Goal: Task Accomplishment & Management: Manage account settings

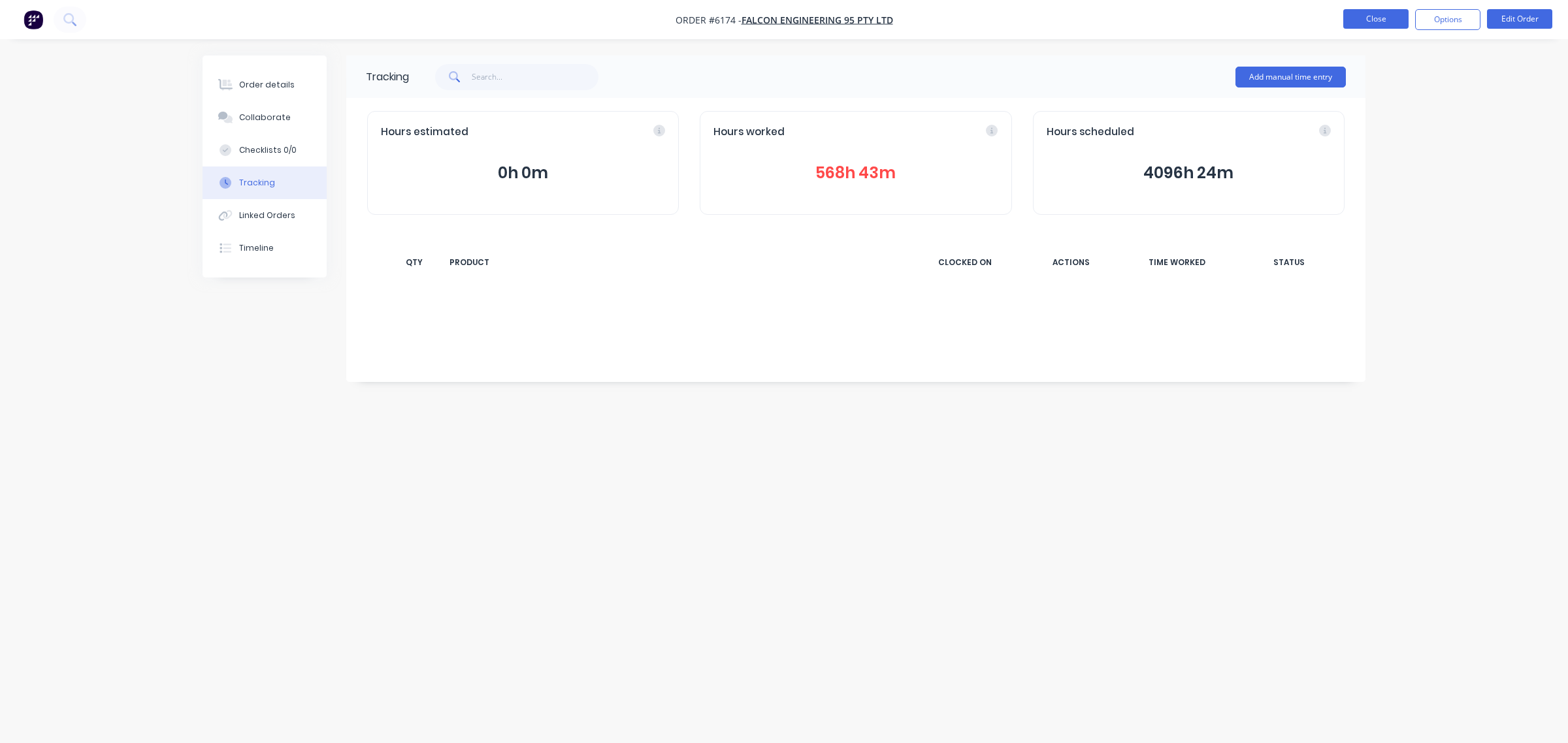
click at [1377, 18] on button "Close" at bounding box center [1376, 18] width 65 height 20
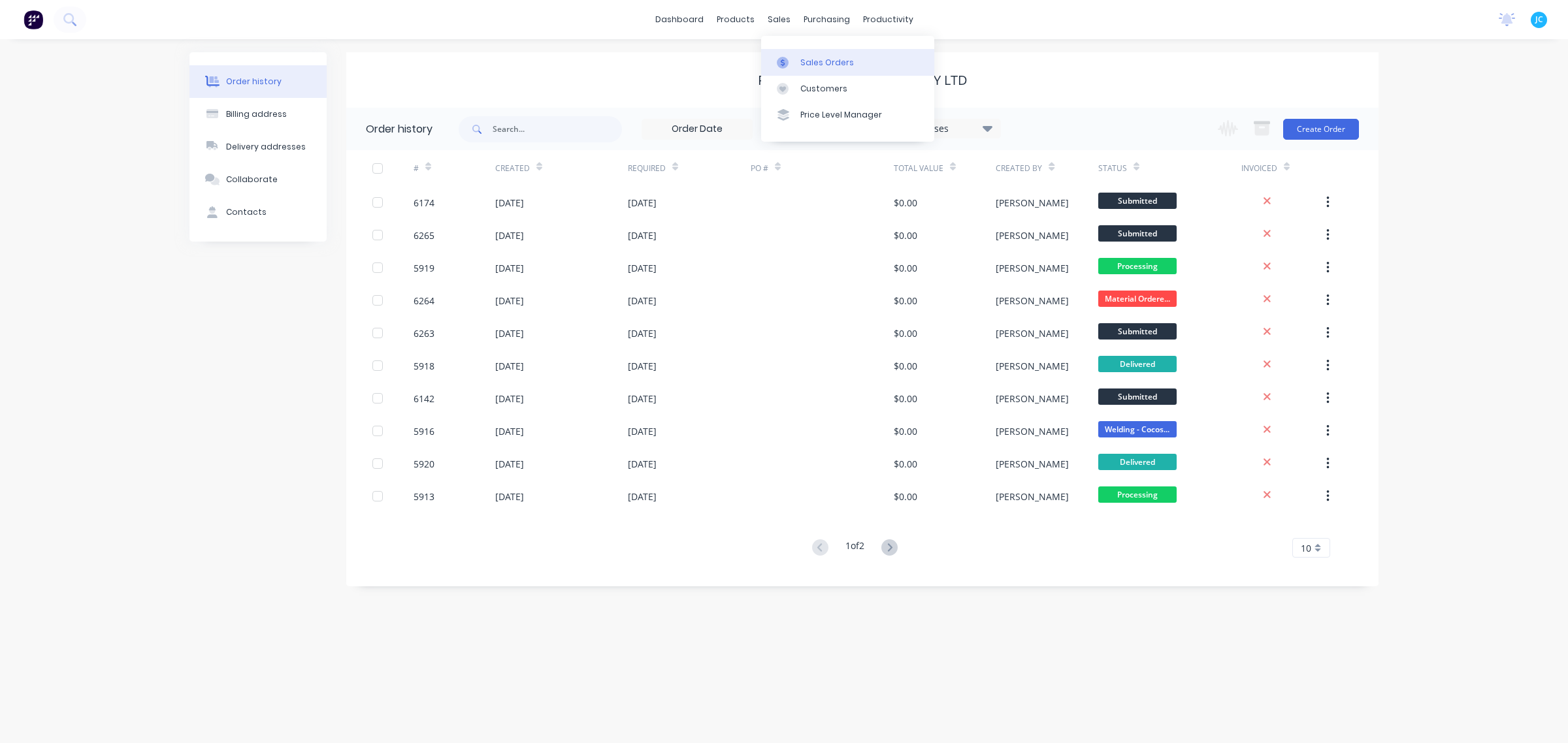
click at [783, 59] on icon at bounding box center [783, 62] width 12 height 12
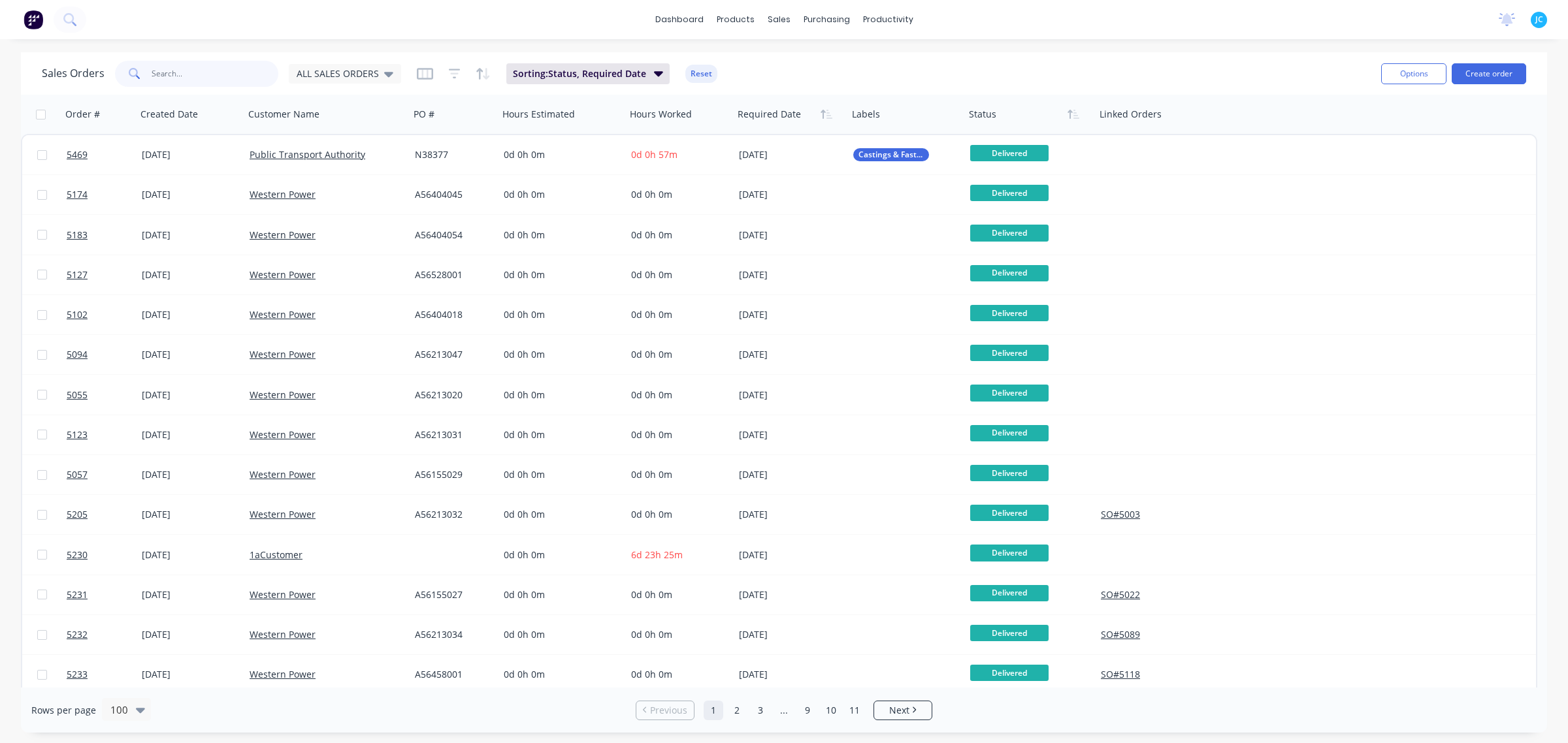
click at [227, 77] on input "text" at bounding box center [215, 74] width 128 height 26
type input "6046"
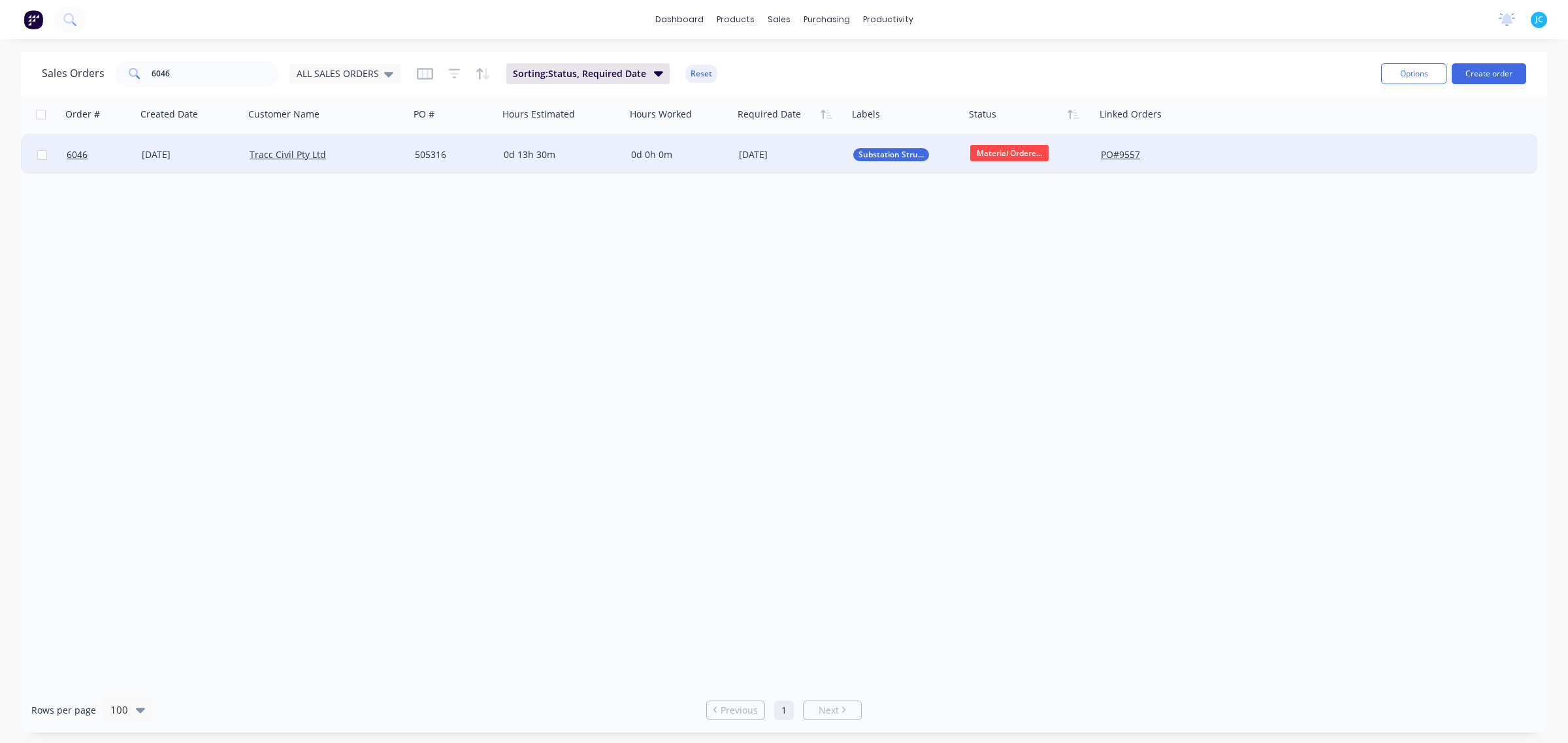
click at [214, 151] on div "[DATE]" at bounding box center [190, 155] width 97 height 13
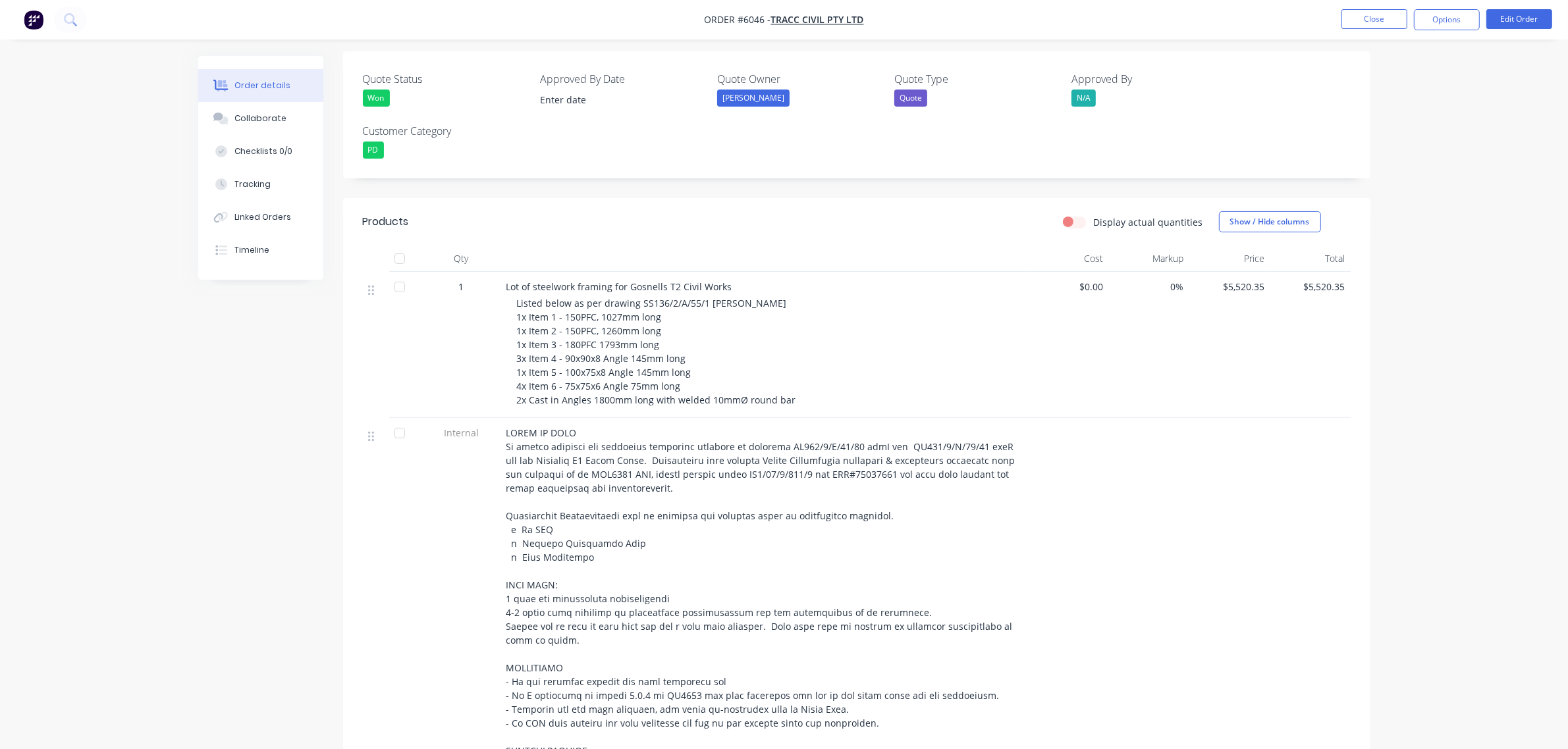
scroll to position [329, 0]
click at [676, 356] on span "Listed below as per drawing SS136/2/A/55/1 [PERSON_NAME] 1x Item 1 - 150PFC, 10…" at bounding box center [657, 356] width 279 height 109
click at [741, 370] on div "Listed below as per drawing SS136/2/A/55/1 [PERSON_NAME] 1x Item 1 - 150PFC, 10…" at bounding box center [770, 356] width 506 height 111
click at [675, 360] on span "Listed below as per drawing SS136/2/A/55/1 [PERSON_NAME] 1x Item 1 - 150PFC, 10…" at bounding box center [657, 356] width 279 height 109
drag, startPoint x: 590, startPoint y: 466, endPoint x: 772, endPoint y: 460, distance: 182.1
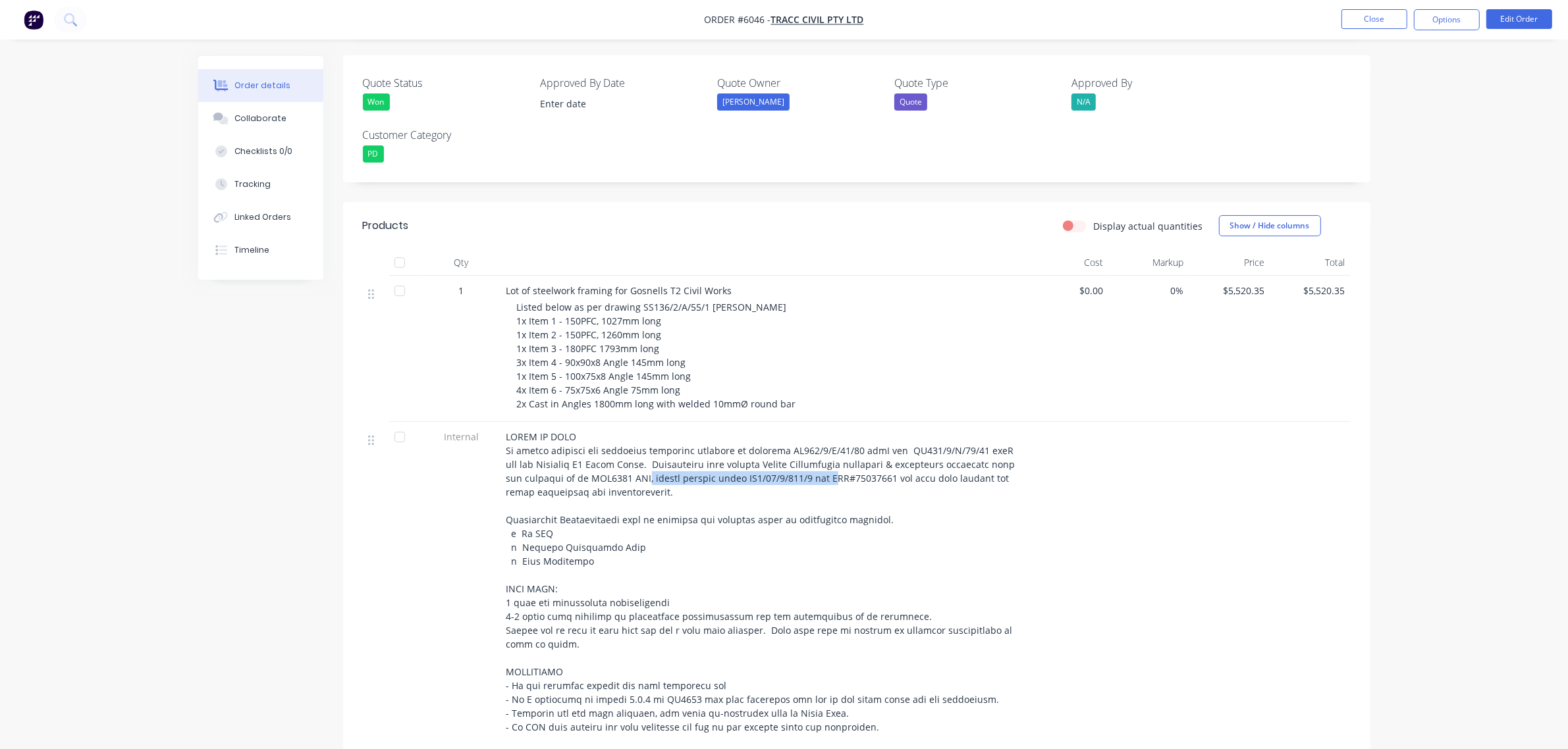
click at [772, 460] on span at bounding box center [762, 672] width 512 height 483
click at [909, 478] on div at bounding box center [764, 672] width 517 height 484
click at [843, 463] on span at bounding box center [762, 672] width 512 height 483
drag, startPoint x: 837, startPoint y: 462, endPoint x: 724, endPoint y: 464, distance: 113.0
click at [724, 464] on span at bounding box center [762, 672] width 512 height 483
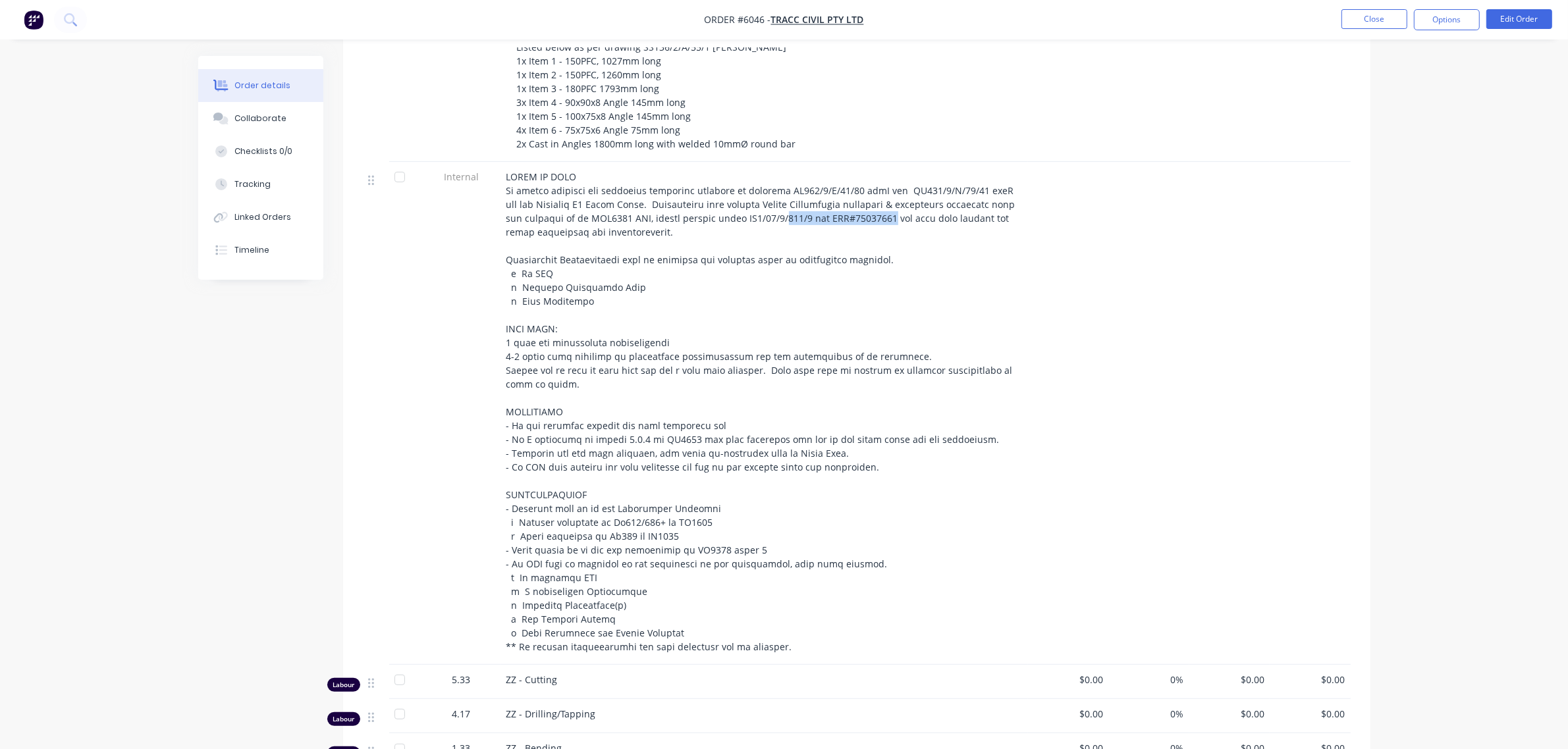
scroll to position [576, 0]
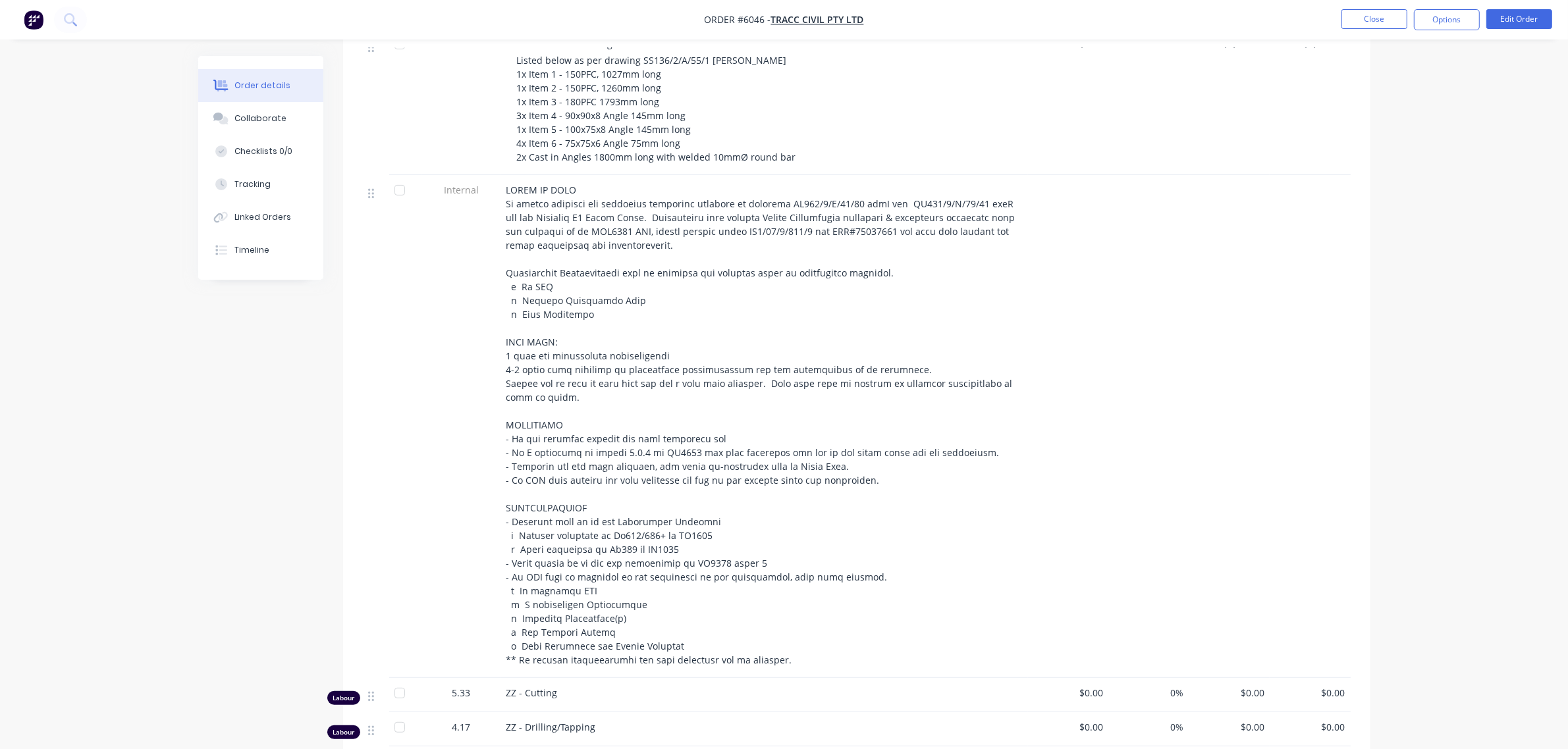
click at [590, 301] on div at bounding box center [764, 425] width 517 height 484
drag, startPoint x: 590, startPoint y: 298, endPoint x: 506, endPoint y: 265, distance: 90.2
click at [506, 265] on div at bounding box center [764, 425] width 517 height 484
click at [817, 432] on span at bounding box center [762, 425] width 512 height 483
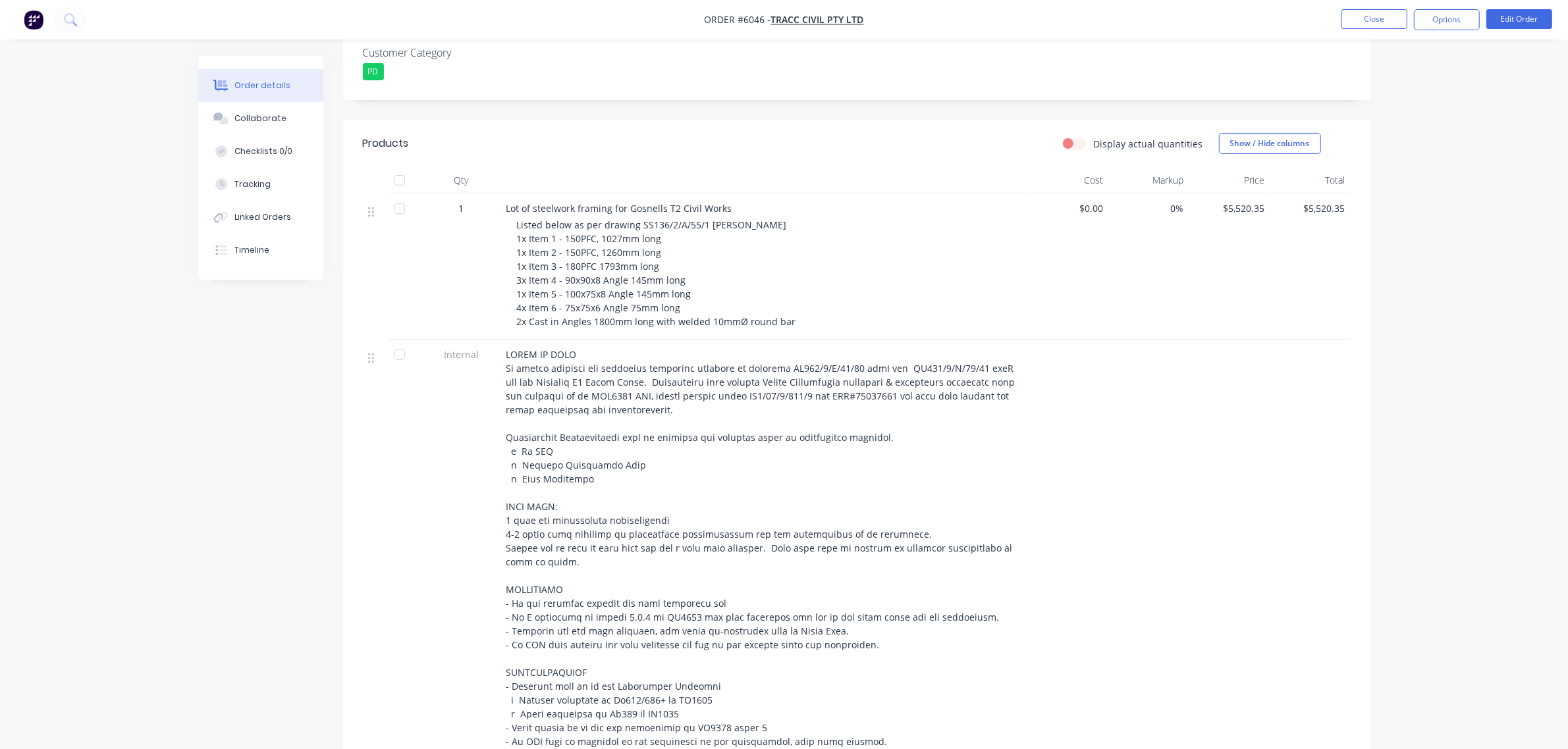
scroll to position [0, 0]
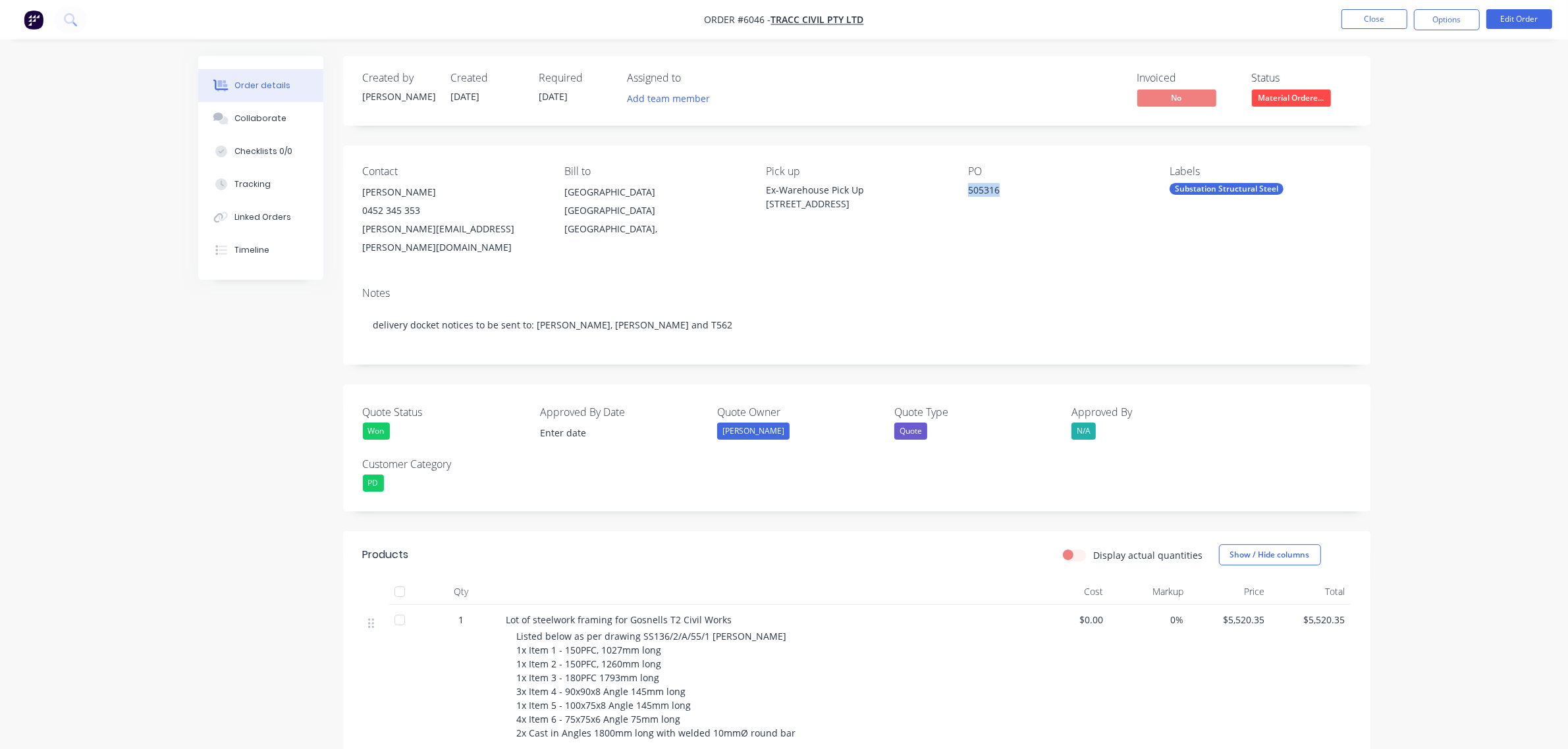
drag, startPoint x: 1015, startPoint y: 193, endPoint x: 968, endPoint y: 188, distance: 47.3
click at [968, 188] on div "505316" at bounding box center [1050, 192] width 165 height 18
copy div "505316"
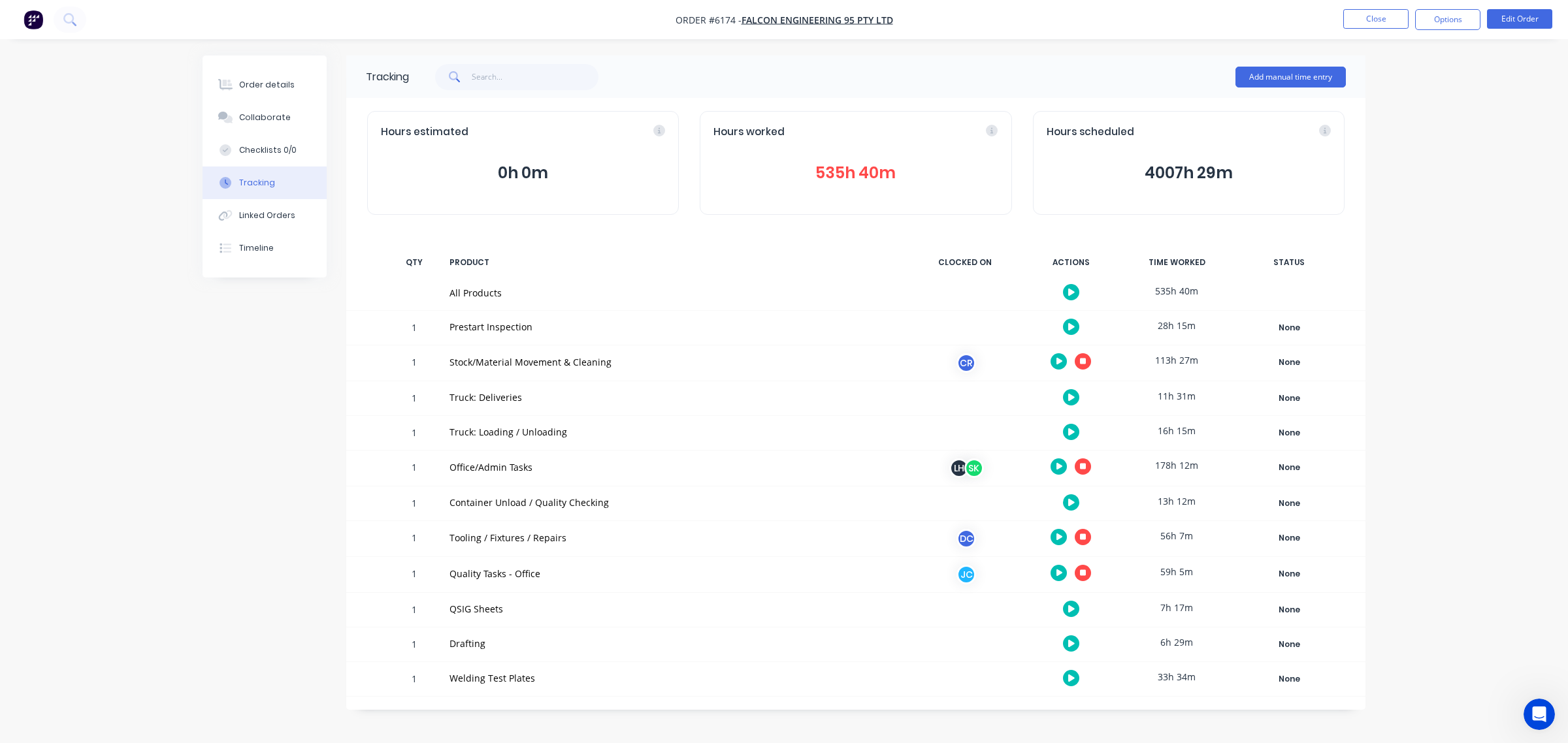
click at [1088, 576] on button "button" at bounding box center [1083, 573] width 16 height 16
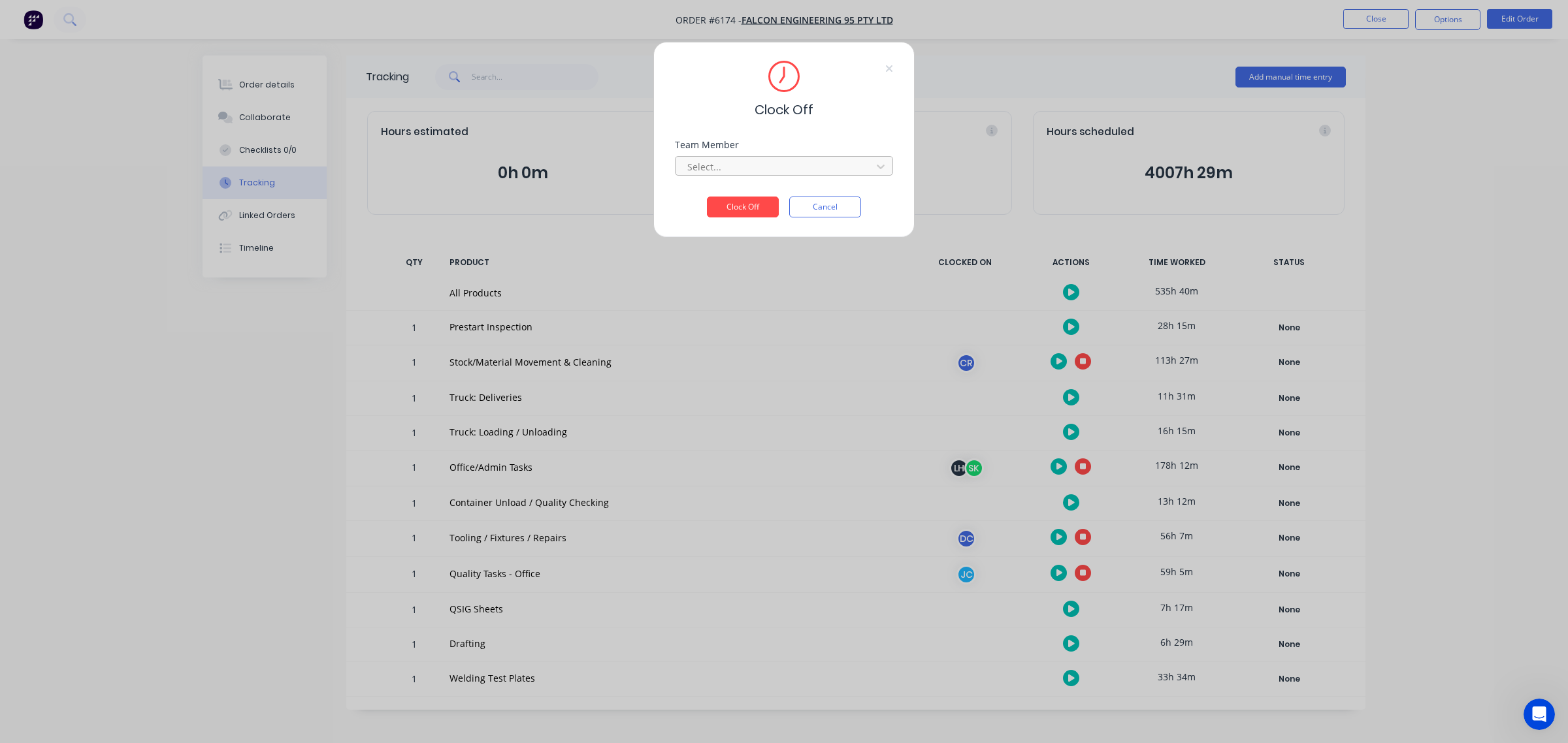
click at [771, 172] on div at bounding box center [776, 167] width 179 height 16
click at [755, 202] on div "[PERSON_NAME] (Quality)" at bounding box center [784, 196] width 219 height 24
click at [753, 211] on button "Clock Off" at bounding box center [743, 207] width 72 height 21
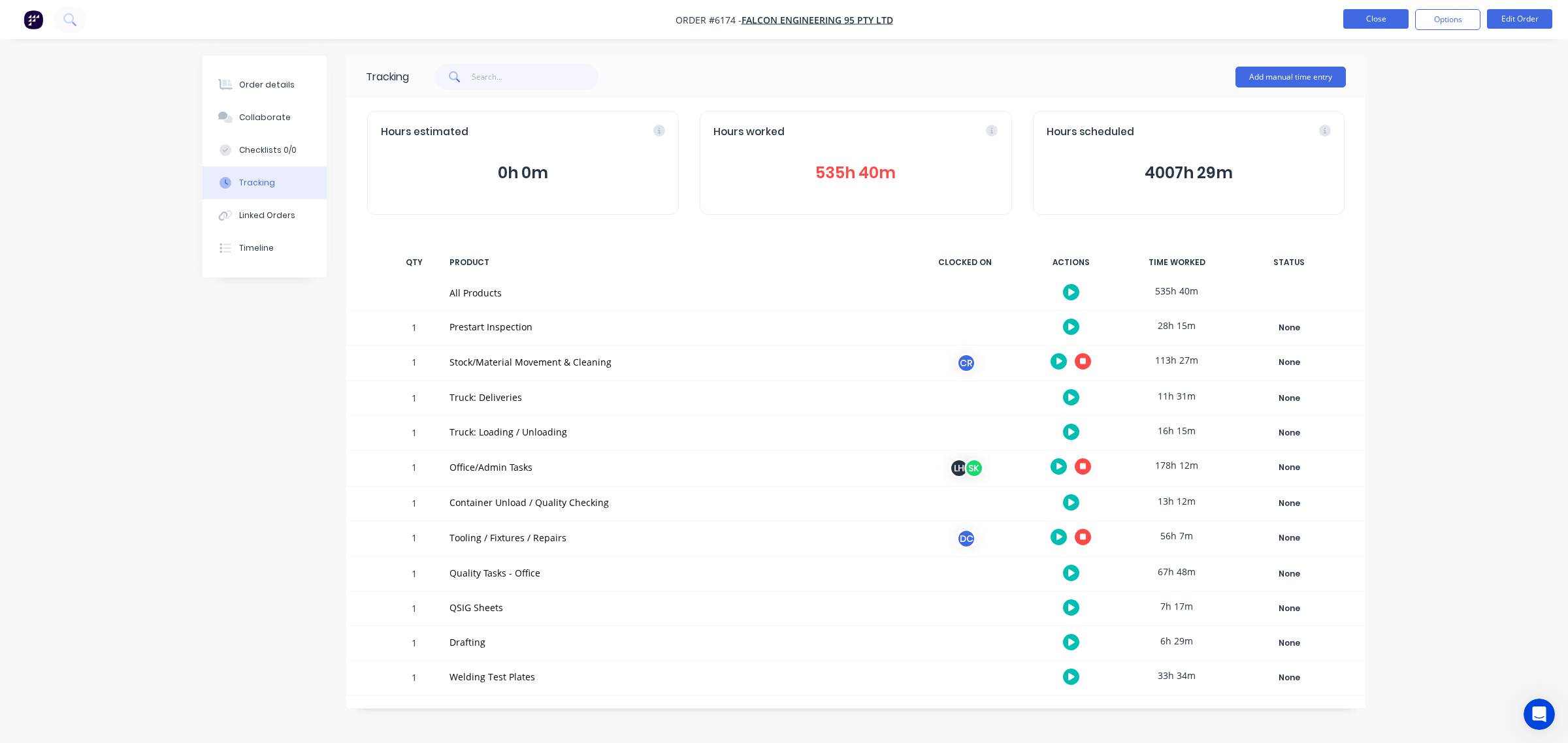
click at [1363, 23] on button "Close" at bounding box center [1376, 18] width 65 height 20
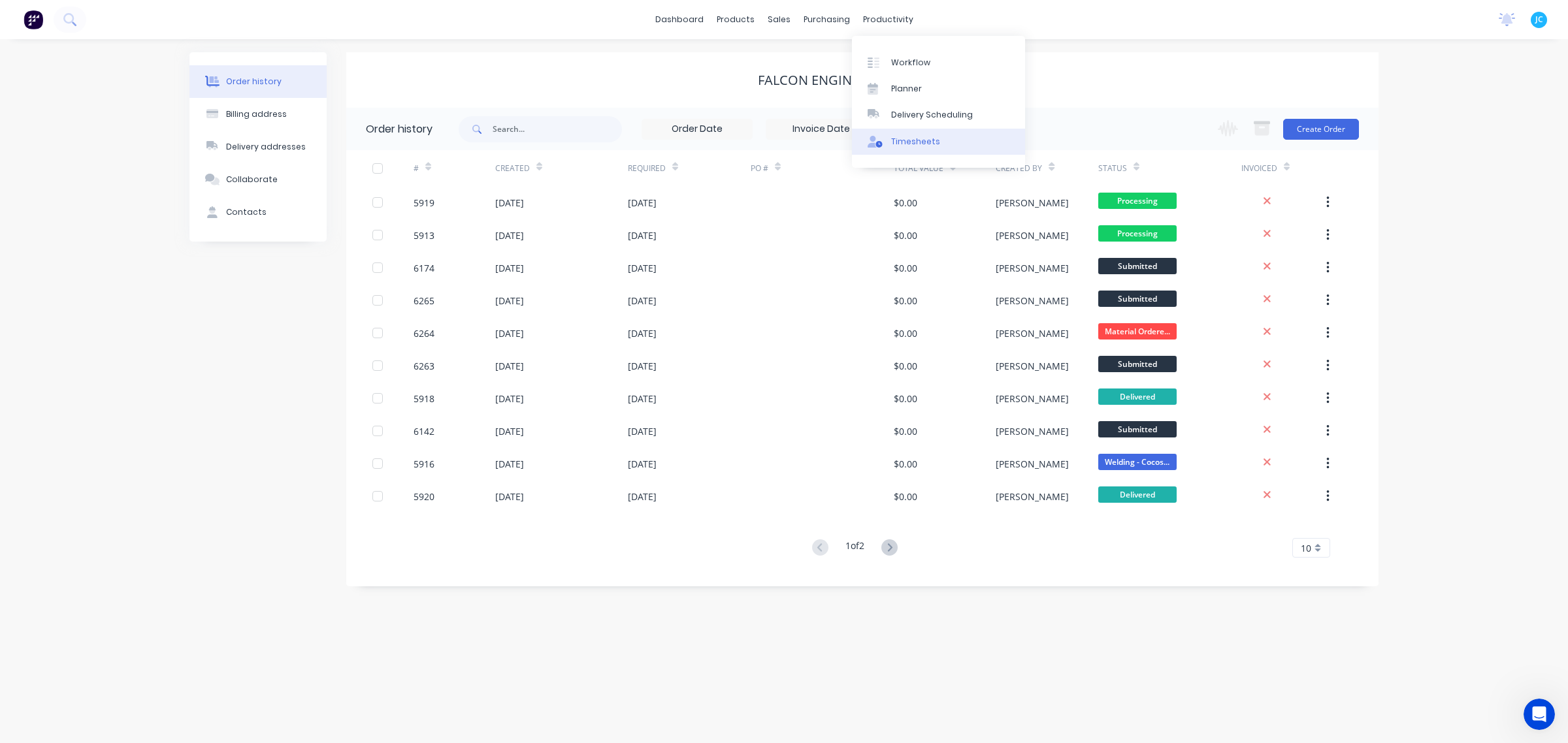
click at [918, 141] on div "Timesheets" at bounding box center [916, 141] width 49 height 12
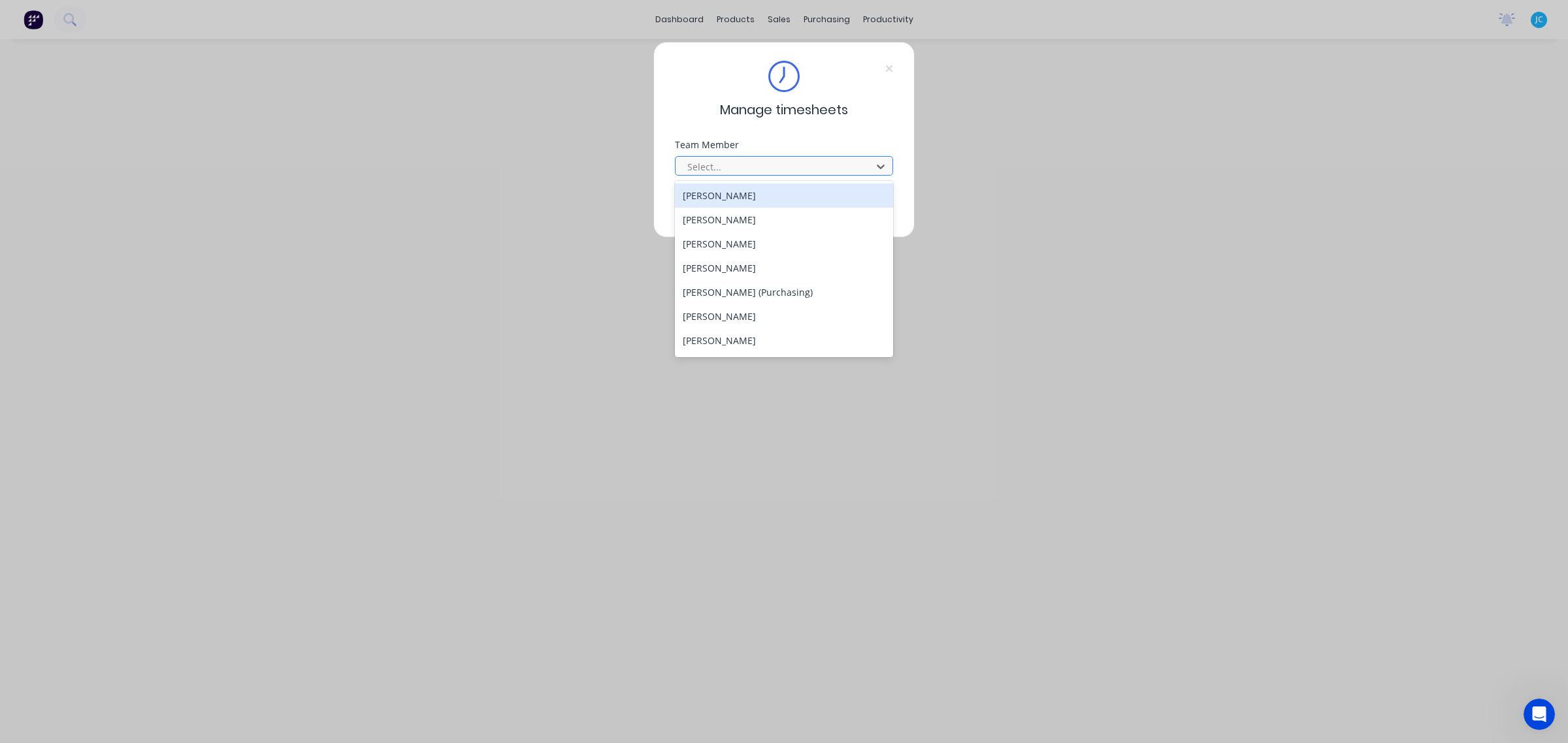
click at [798, 159] on div at bounding box center [776, 167] width 179 height 16
click at [743, 254] on div "Janak Chauhan" at bounding box center [784, 256] width 219 height 24
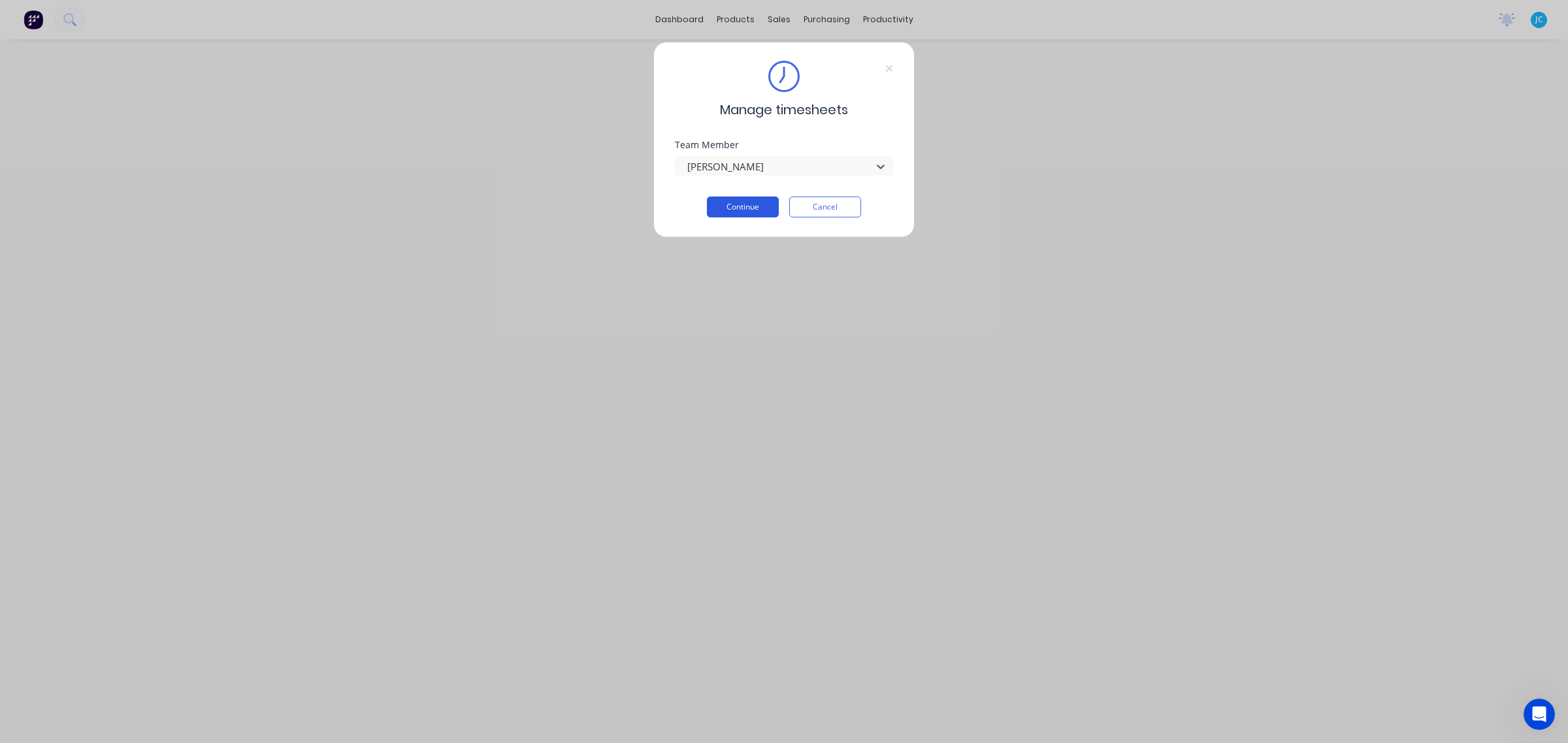
click at [766, 207] on button "Continue" at bounding box center [743, 207] width 72 height 21
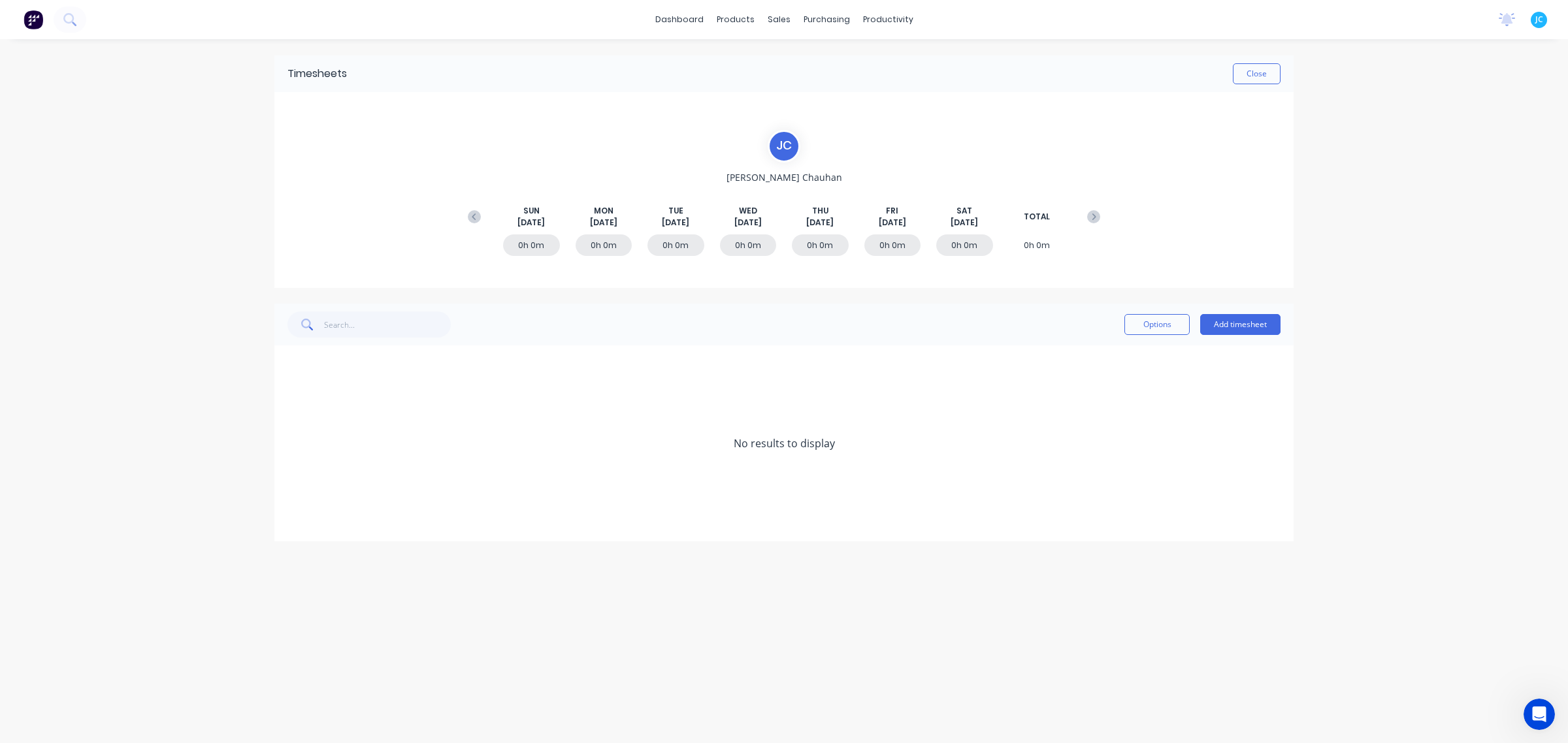
click at [612, 250] on div "0h 0m" at bounding box center [604, 246] width 57 height 22
click at [1223, 316] on button "Add timesheet" at bounding box center [1240, 324] width 80 height 21
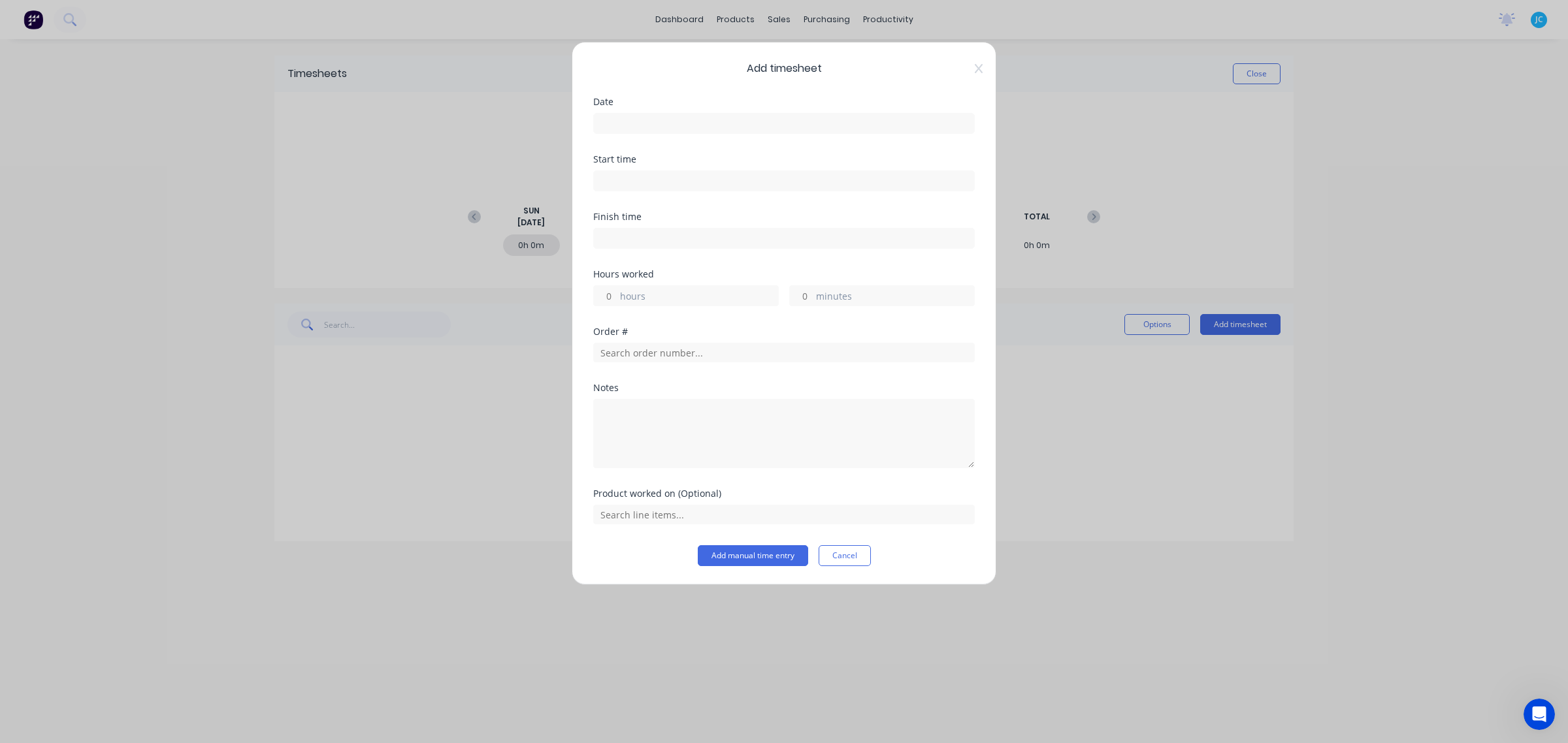
click at [683, 131] on input at bounding box center [784, 123] width 380 height 20
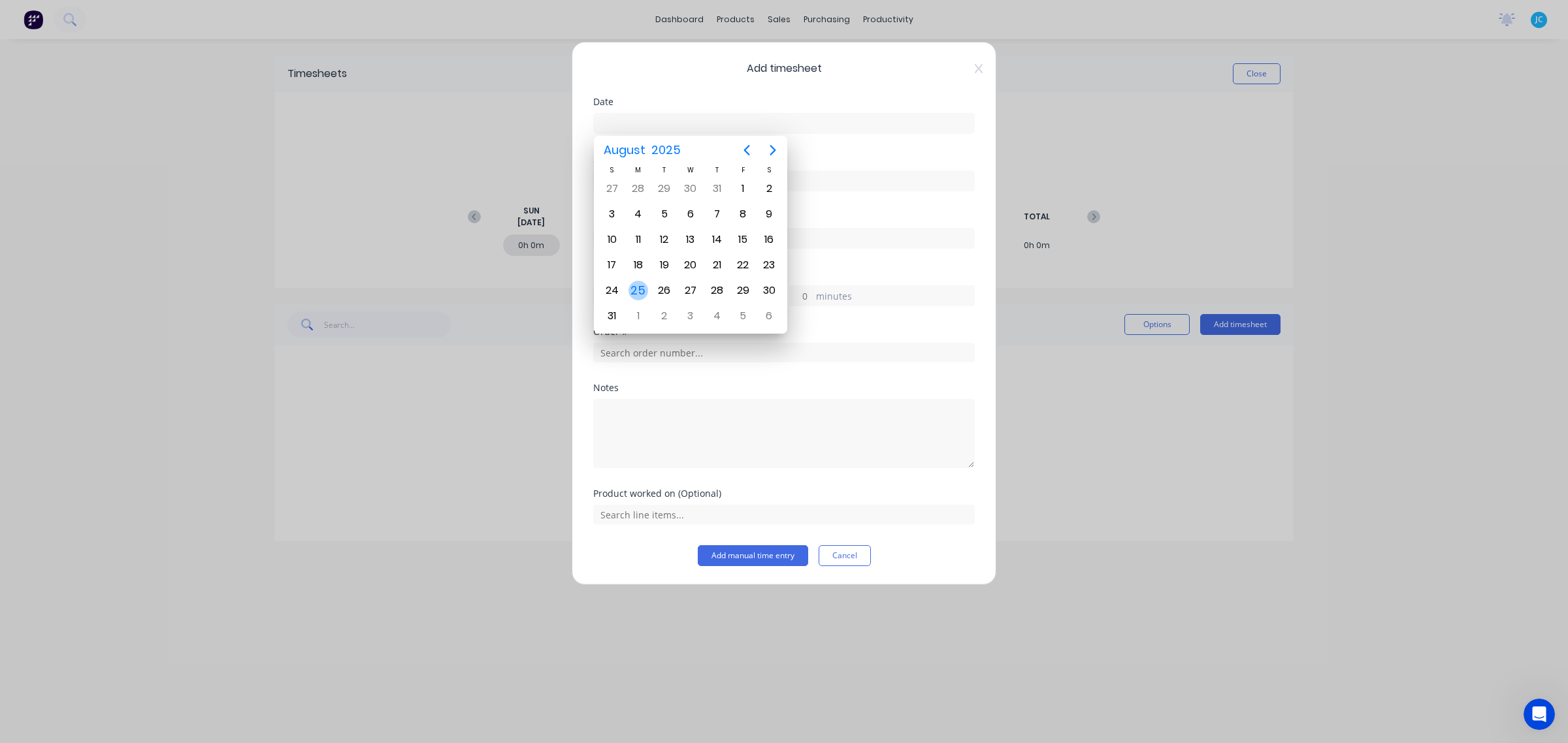
click at [633, 282] on div "25" at bounding box center [638, 290] width 20 height 20
type input "25/08/2025"
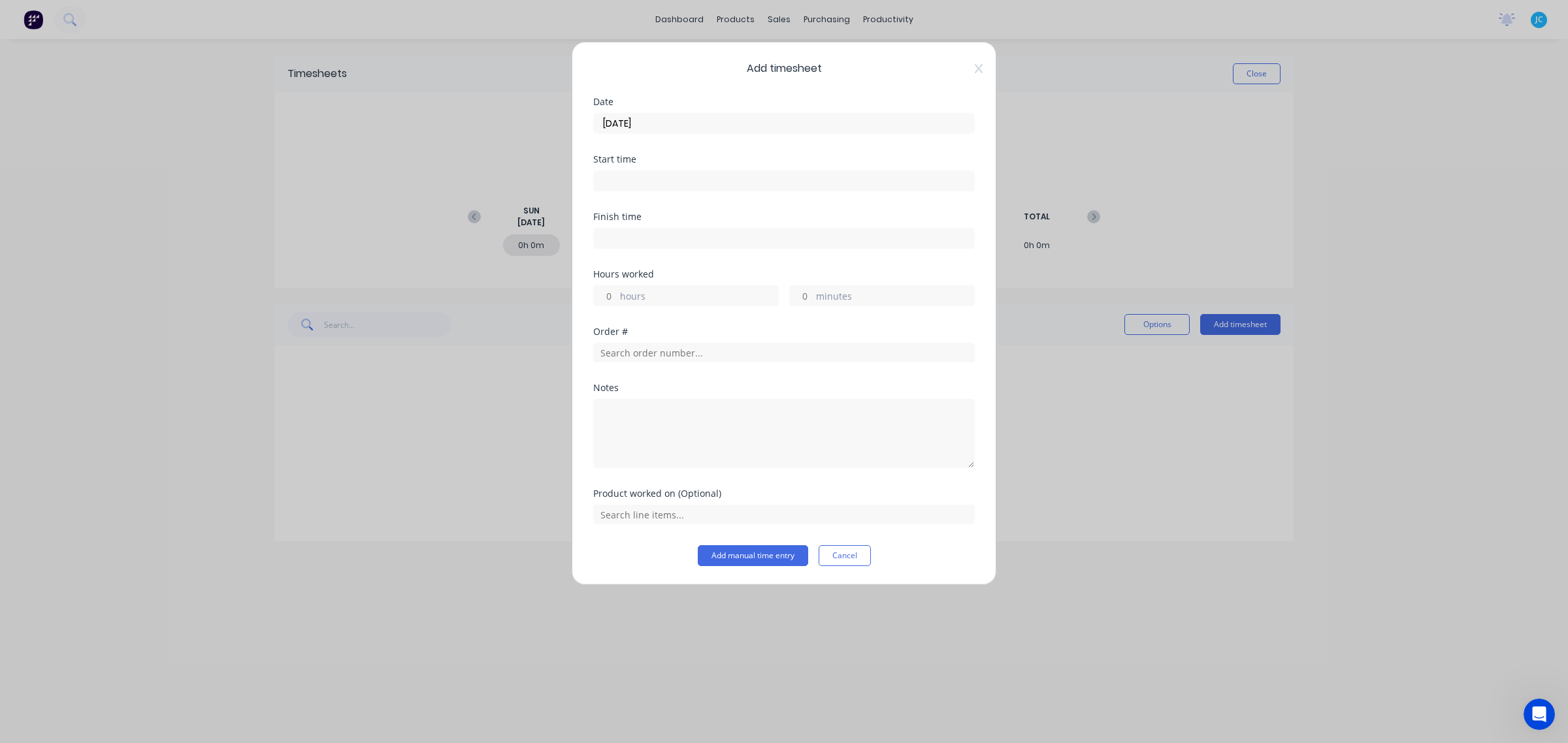
click at [626, 186] on input at bounding box center [784, 180] width 380 height 20
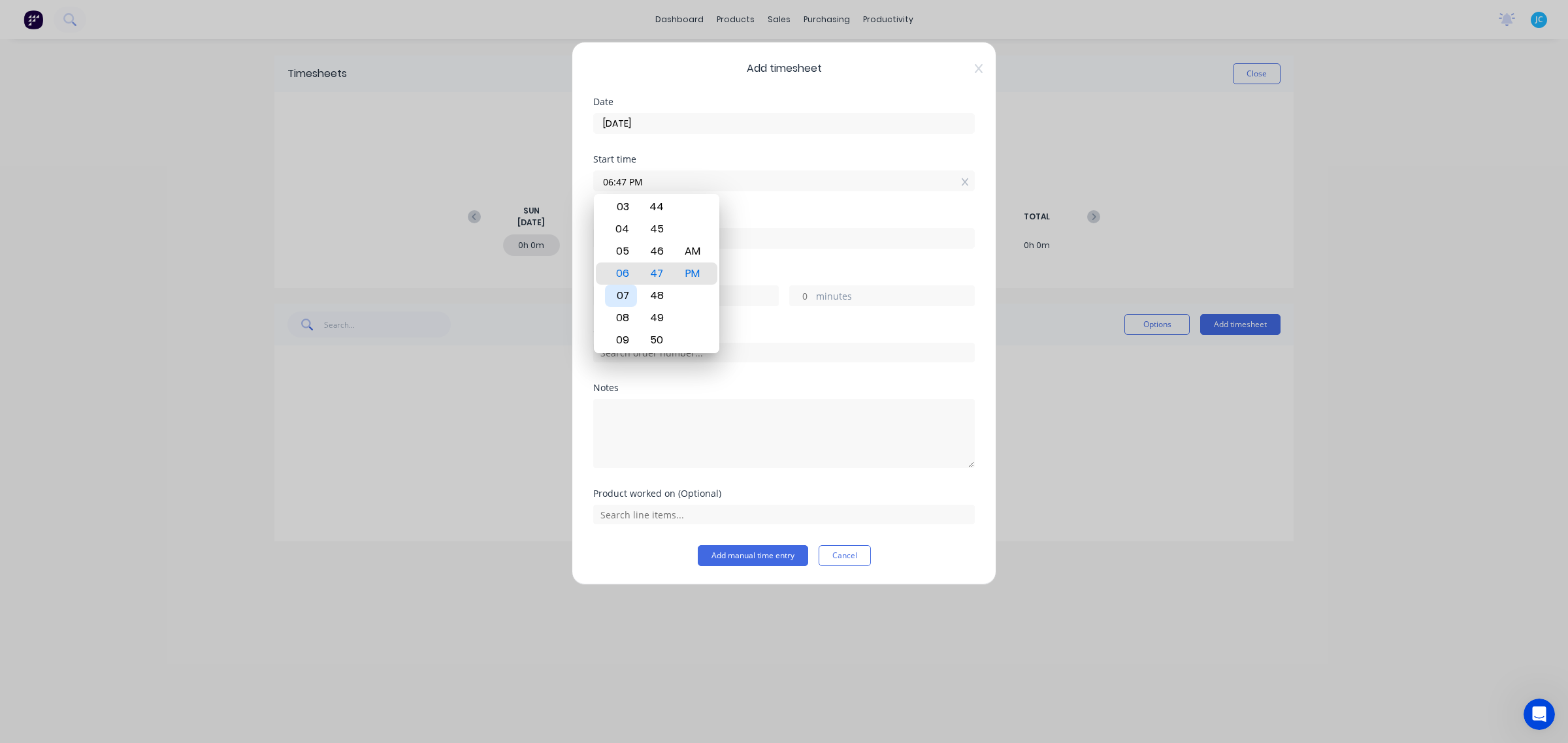
click at [625, 294] on div "07" at bounding box center [620, 296] width 32 height 22
click at [698, 252] on div "AM" at bounding box center [692, 251] width 32 height 22
type input "07:00 AM"
click at [813, 258] on div "Finish time" at bounding box center [784, 241] width 381 height 58
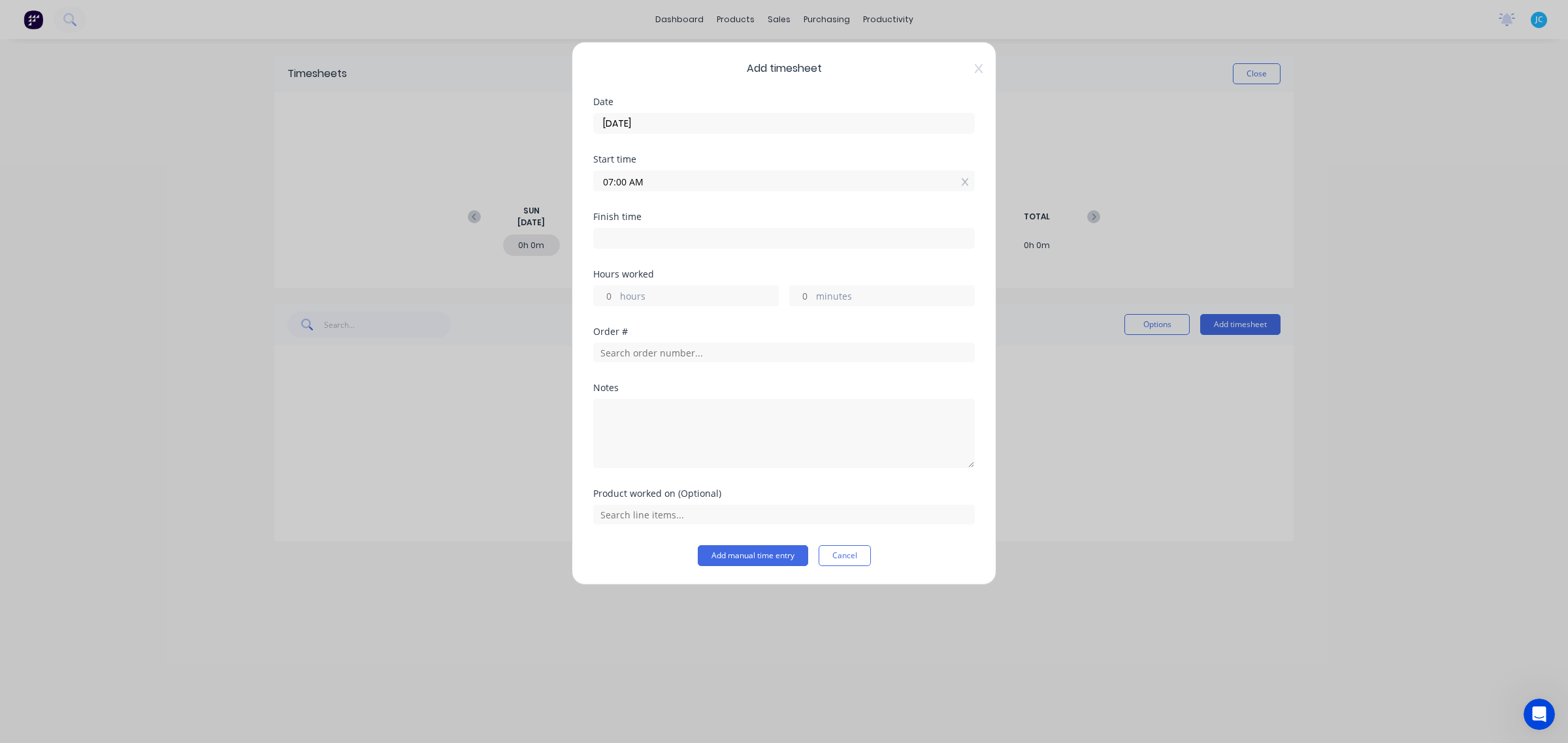
click at [645, 237] on input at bounding box center [784, 238] width 380 height 20
type input "03:47 PM"
type input "8"
type input "47"
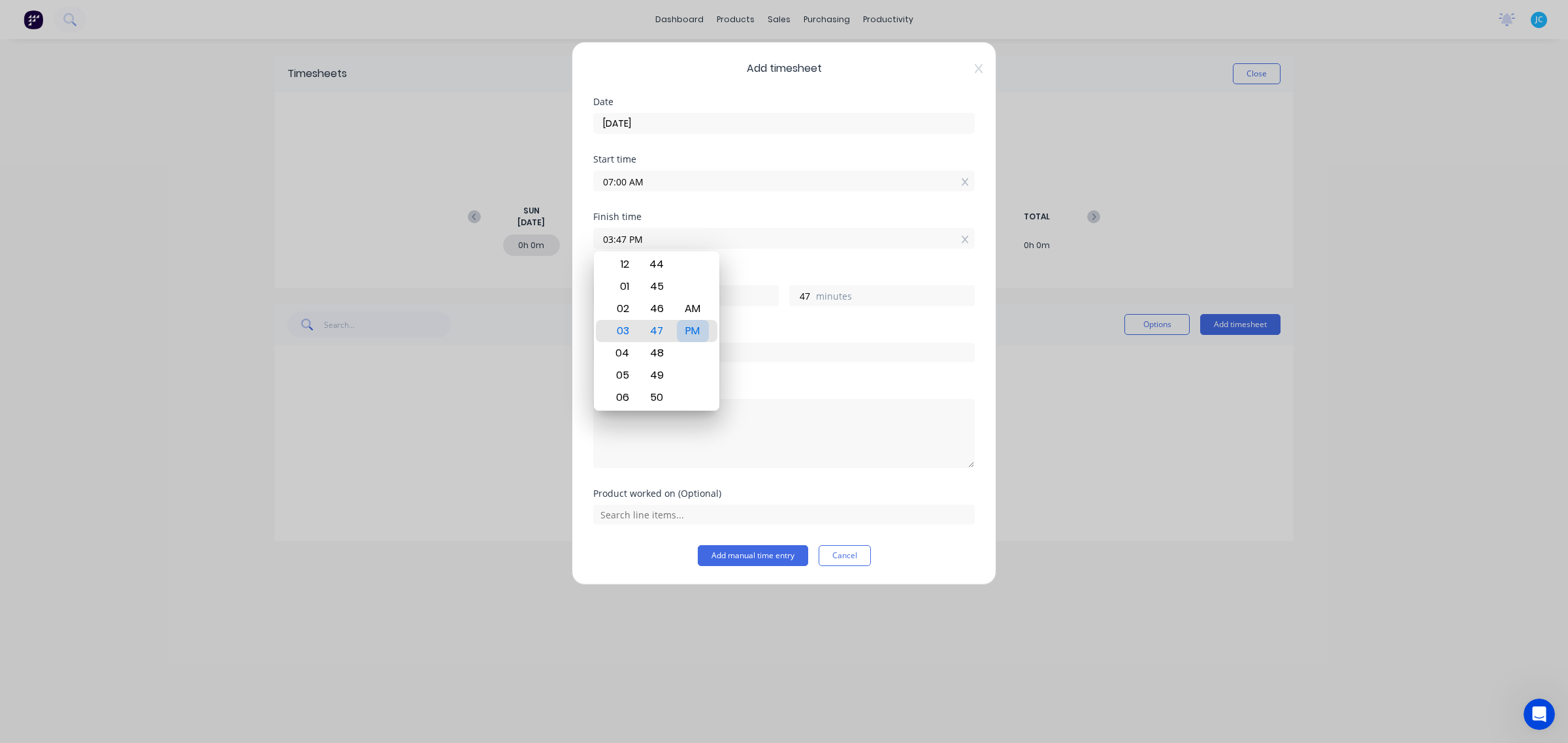
click at [693, 335] on div "PM" at bounding box center [692, 331] width 32 height 22
click at [838, 227] on div "03:47 PM" at bounding box center [784, 237] width 381 height 24
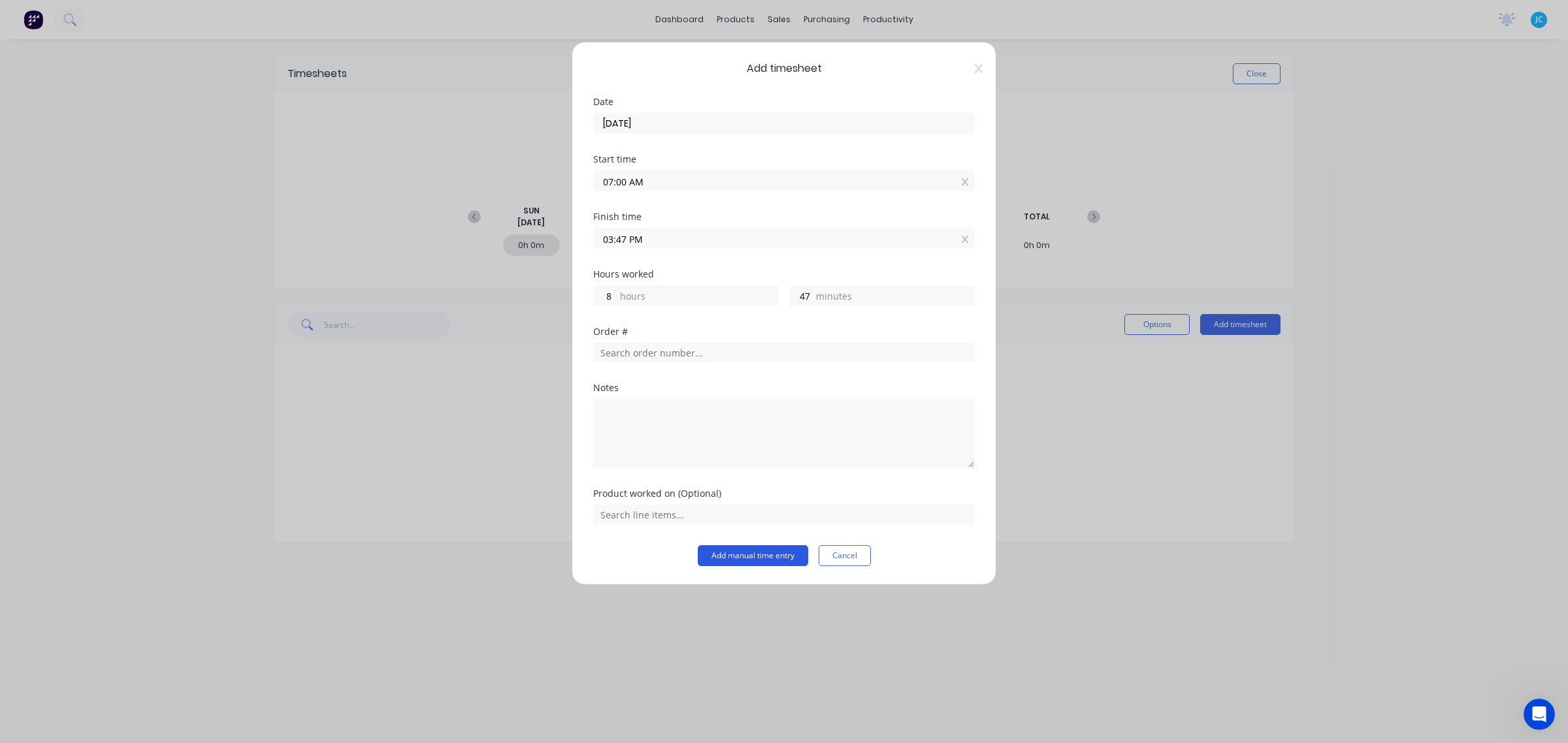
click at [747, 560] on button "Add manual time entry" at bounding box center [753, 556] width 111 height 21
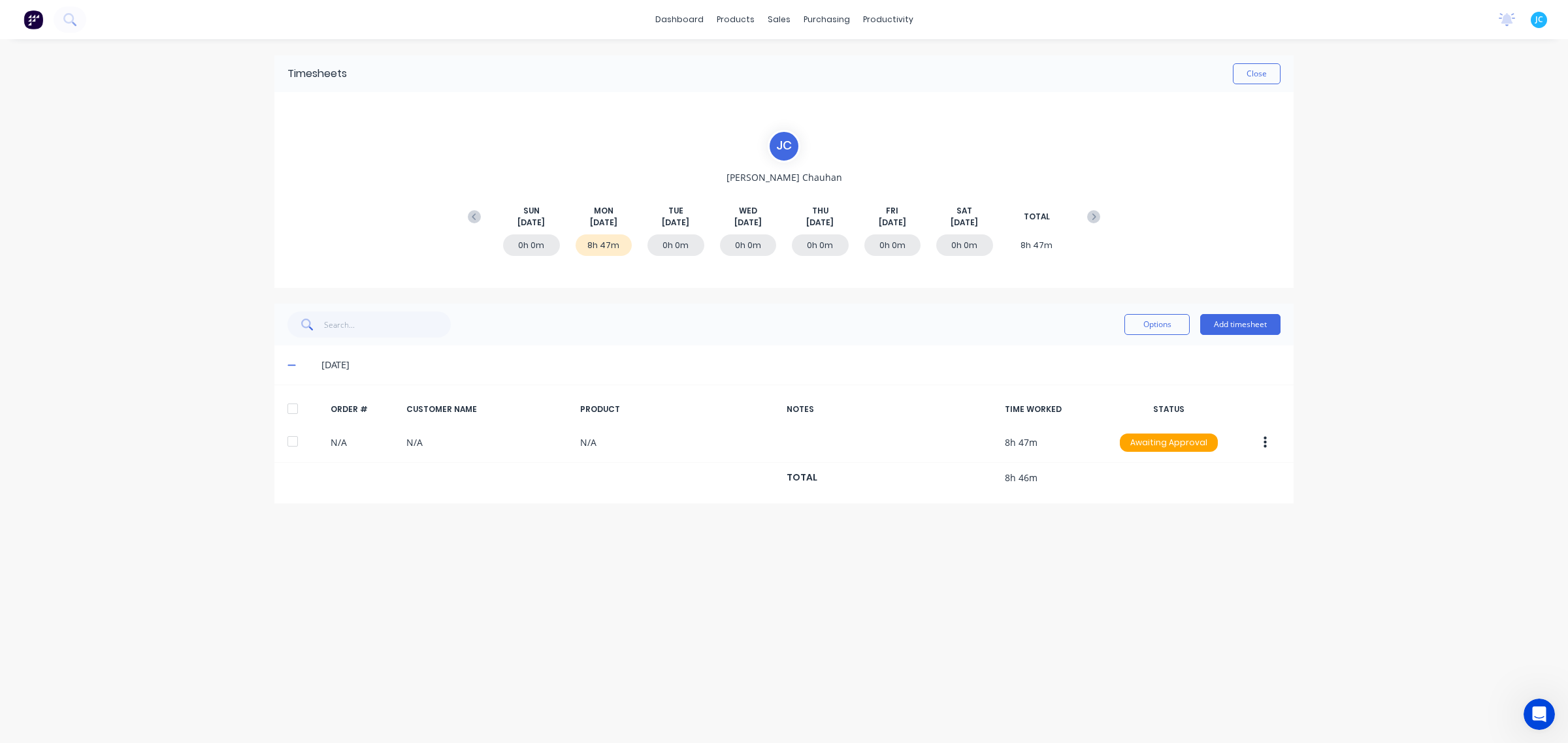
click at [1381, 138] on div "dashboard products sales purchasing productivity dashboard products Product Cat…" at bounding box center [784, 371] width 1568 height 743
click at [1263, 77] on button "Close" at bounding box center [1256, 73] width 48 height 21
